Goal: Check status: Check status

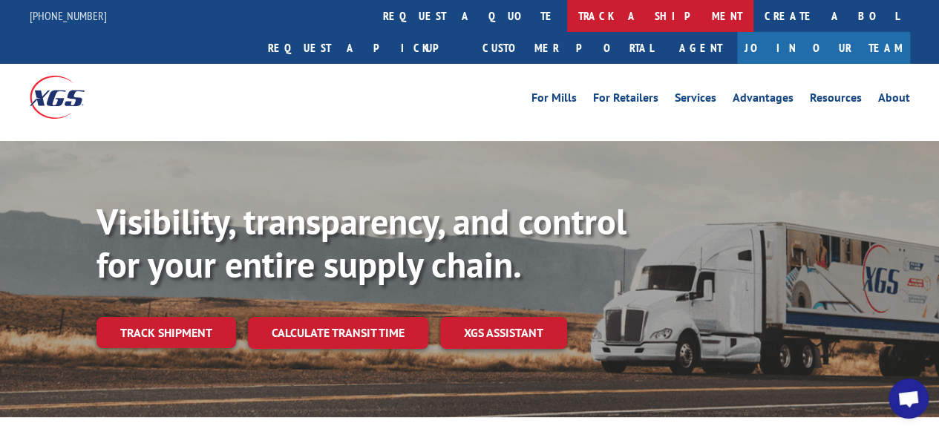
click at [567, 11] on link "track a shipment" at bounding box center [660, 16] width 186 height 32
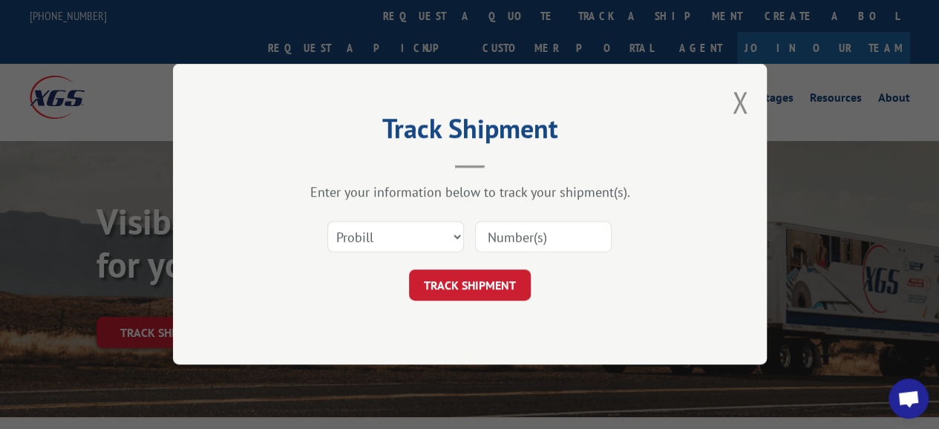
click at [524, 238] on input at bounding box center [543, 237] width 137 height 31
type input "13664089"
click at [500, 290] on button "TRACK SHIPMENT" at bounding box center [470, 285] width 122 height 31
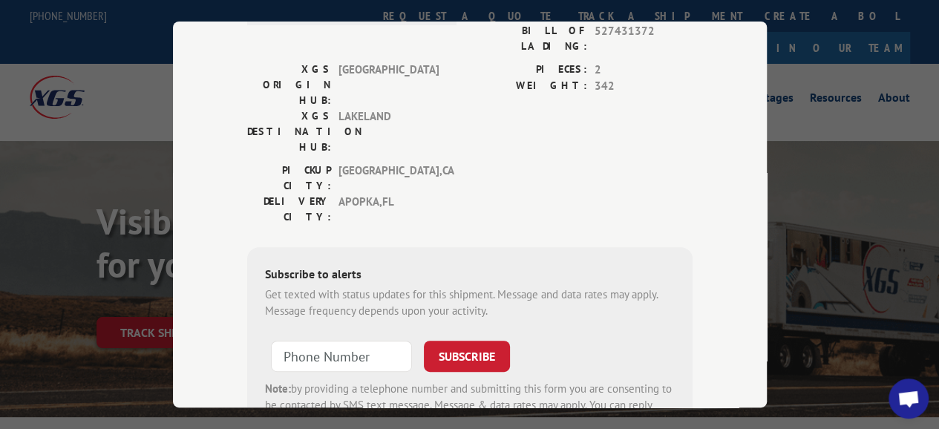
scroll to position [271, 0]
